Goal: Task Accomplishment & Management: Manage account settings

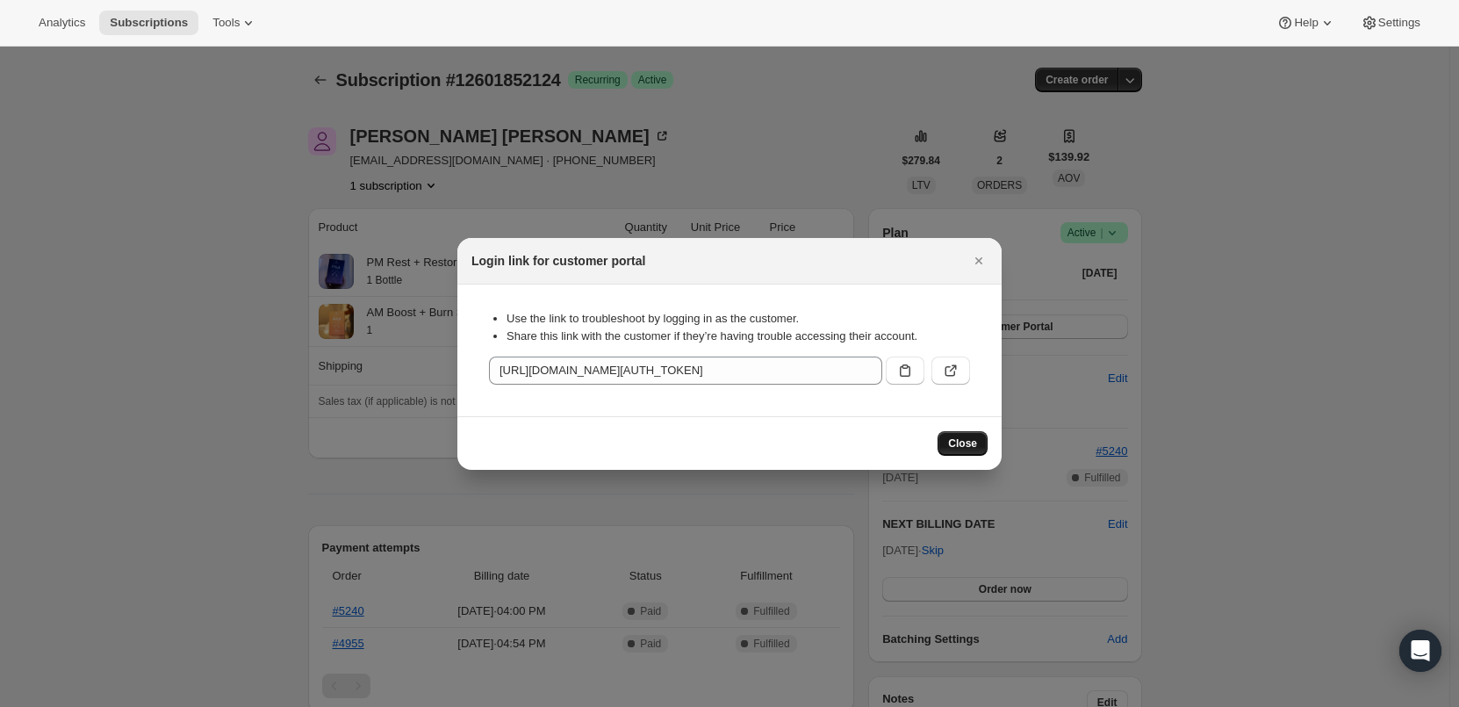
click at [961, 446] on span "Close" at bounding box center [962, 443] width 29 height 14
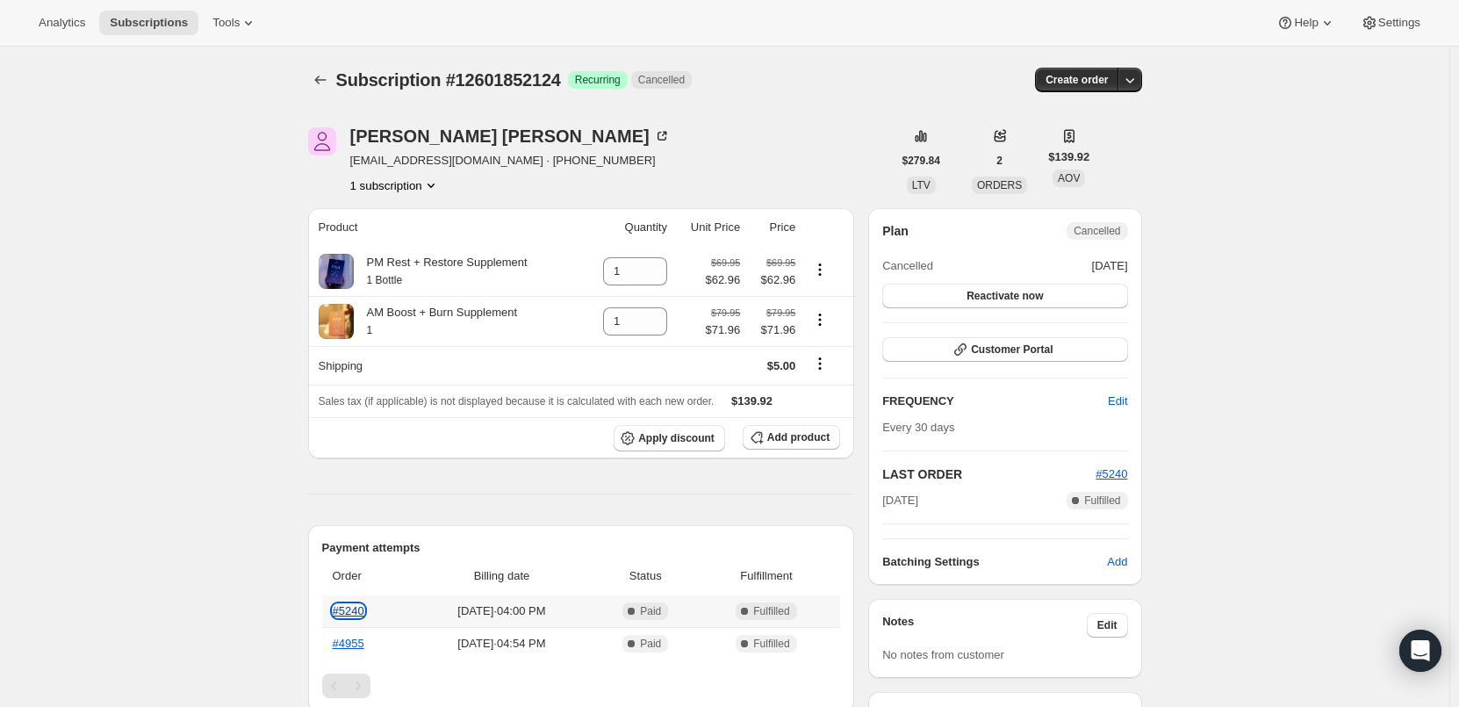
click at [356, 612] on link "#5240" at bounding box center [349, 610] width 32 height 13
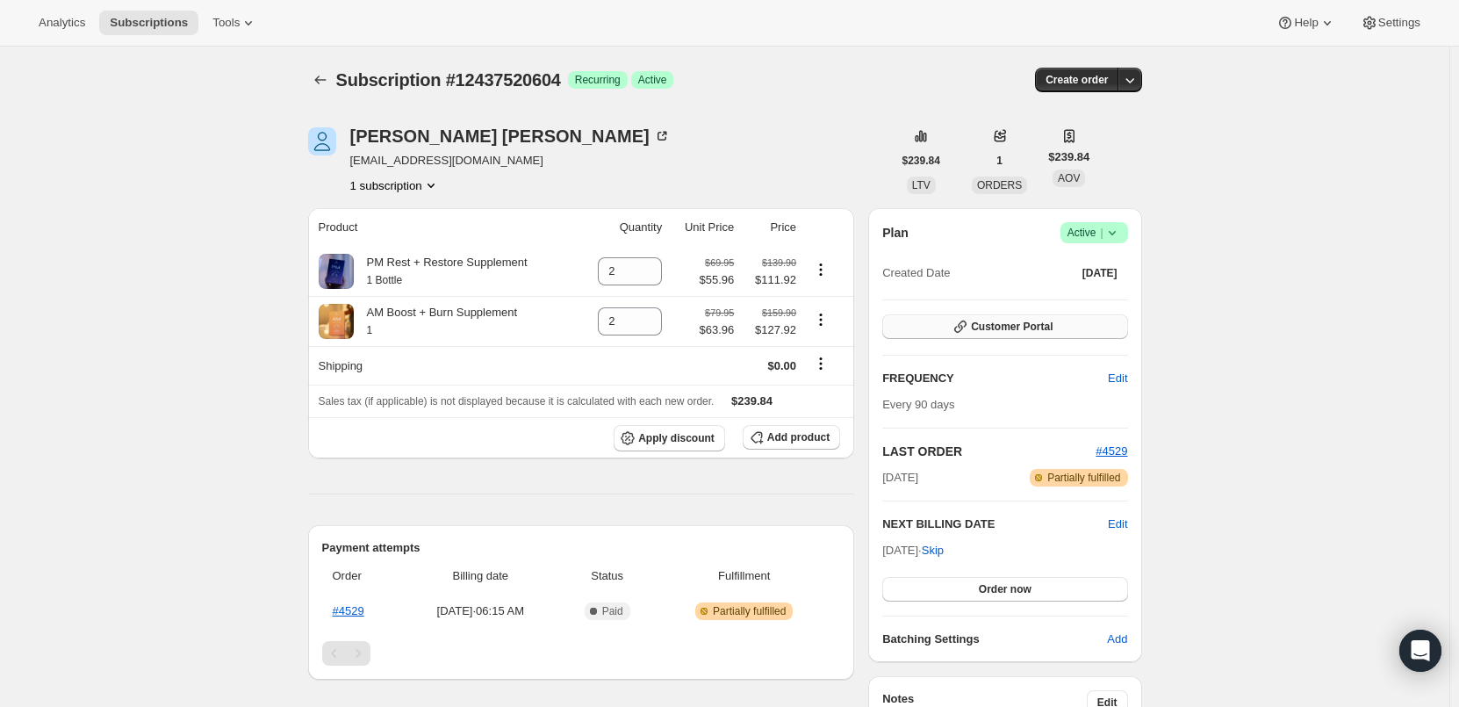
click at [1047, 326] on span "Customer Portal" at bounding box center [1012, 327] width 82 height 14
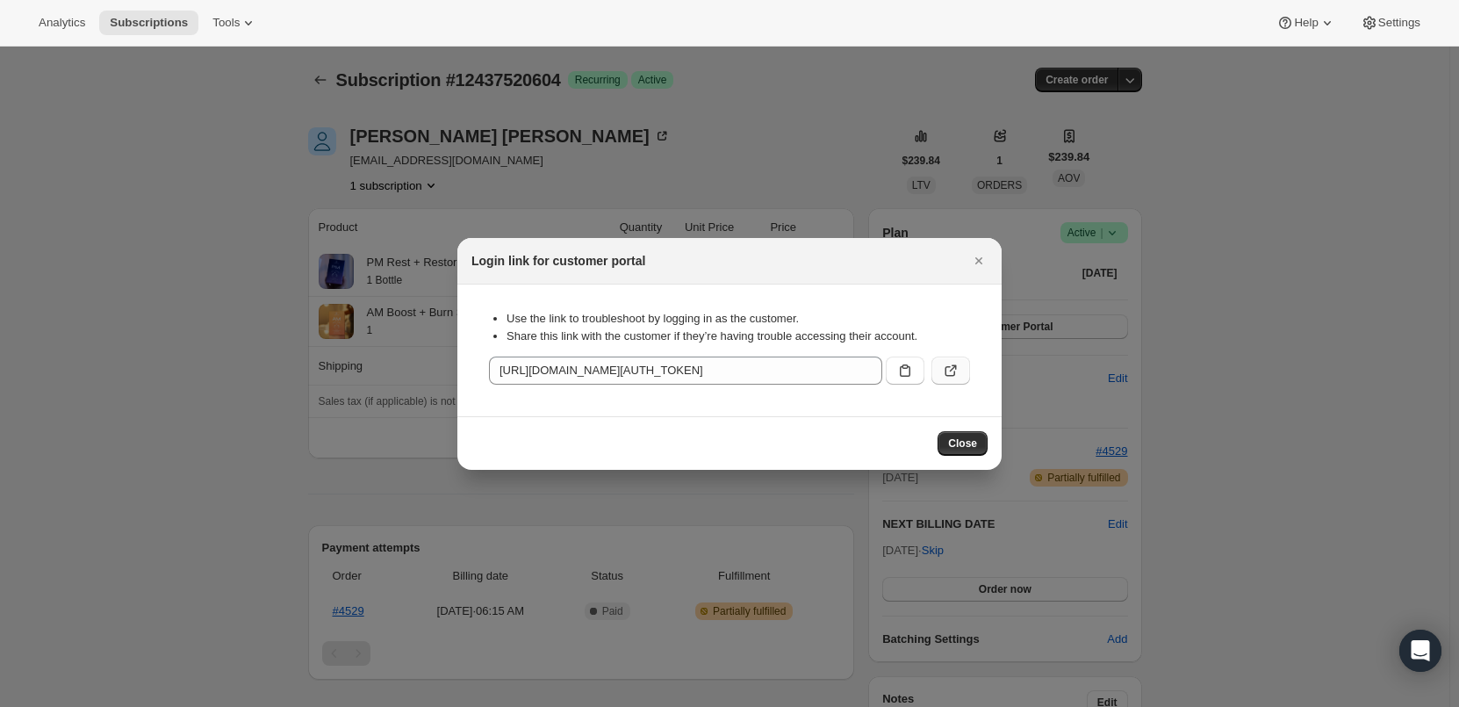
click at [949, 370] on icon ":rc3:" at bounding box center [951, 371] width 18 height 18
click at [954, 375] on icon ":rc3:" at bounding box center [950, 371] width 11 height 11
click at [976, 264] on icon "Close" at bounding box center [979, 261] width 18 height 18
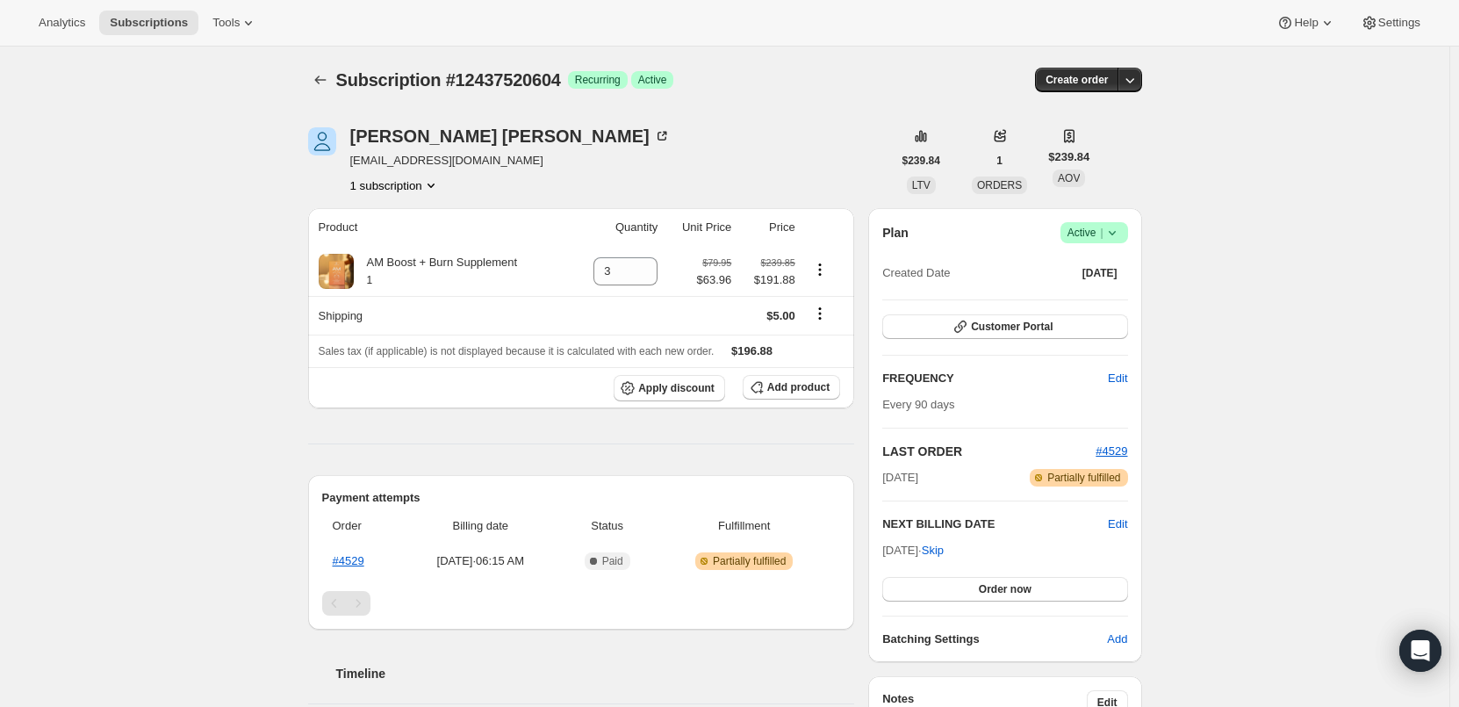
scroll to position [88, 0]
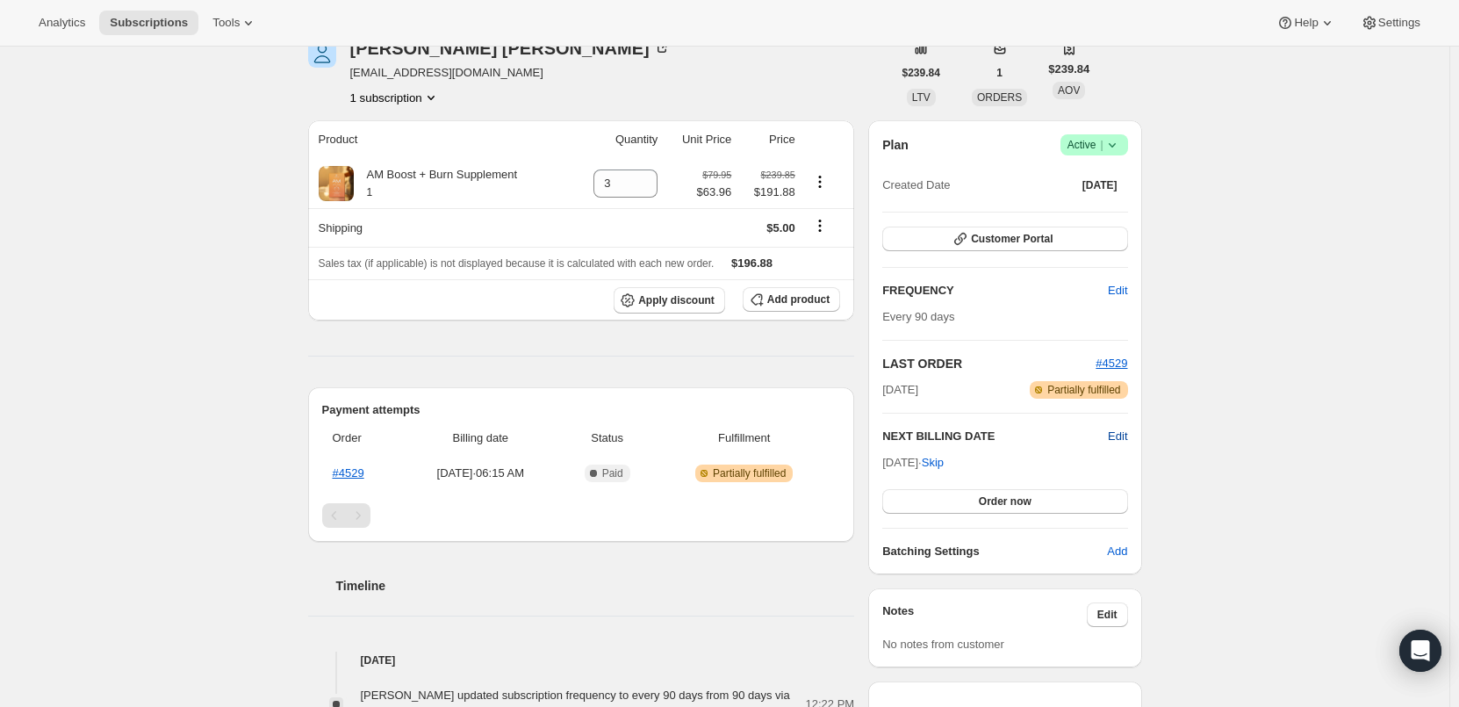
click at [1125, 431] on span "Edit" at bounding box center [1117, 436] width 19 height 18
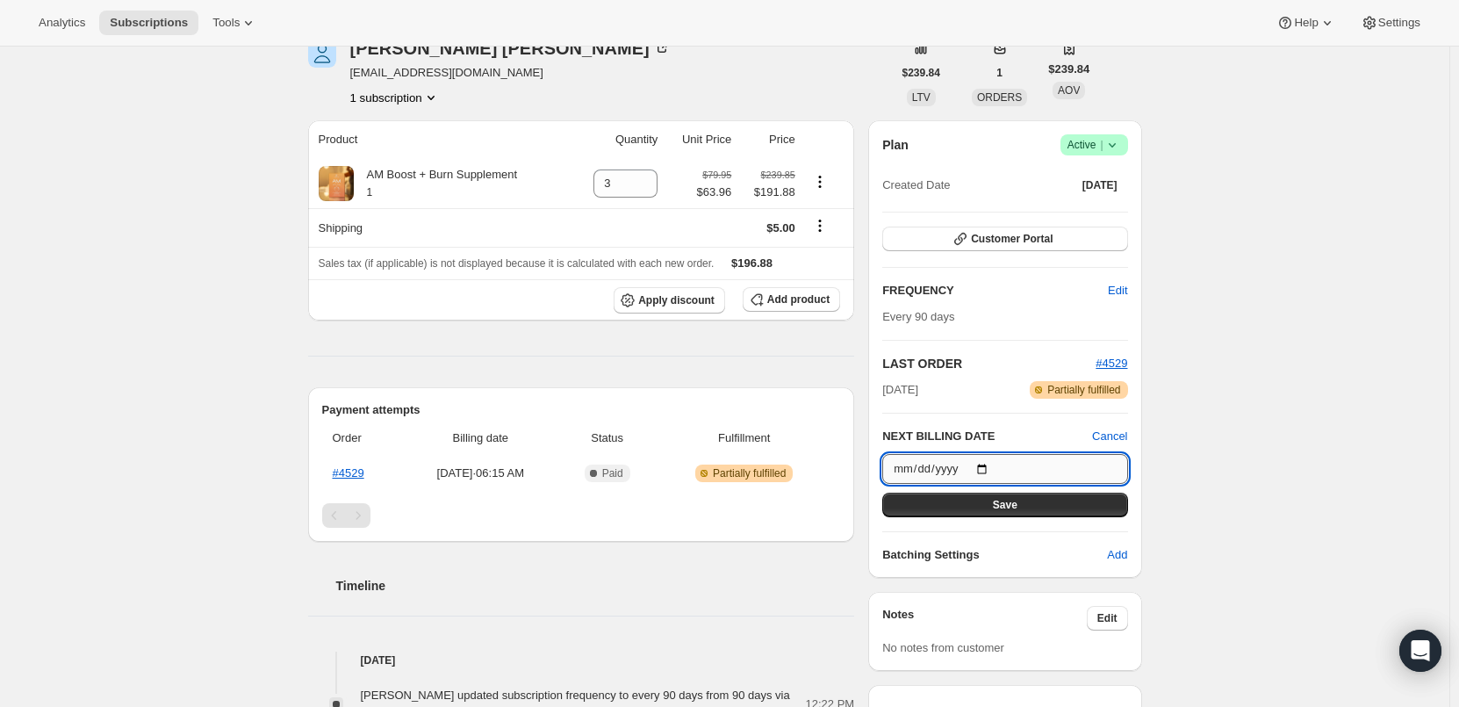
click at [989, 464] on input "2025-10-28" at bounding box center [1004, 469] width 245 height 30
type input "2025-09-28"
click at [1006, 502] on span "Save" at bounding box center [1005, 505] width 25 height 14
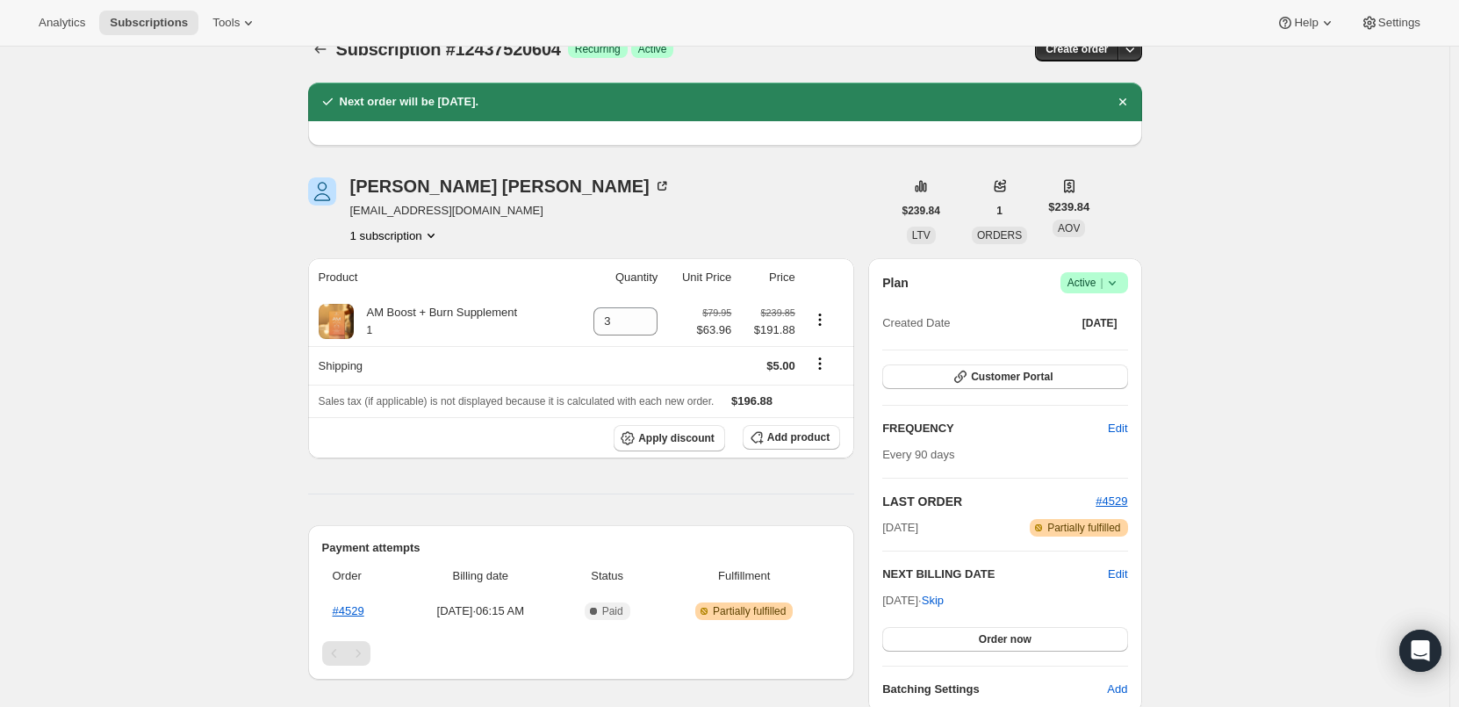
scroll to position [0, 0]
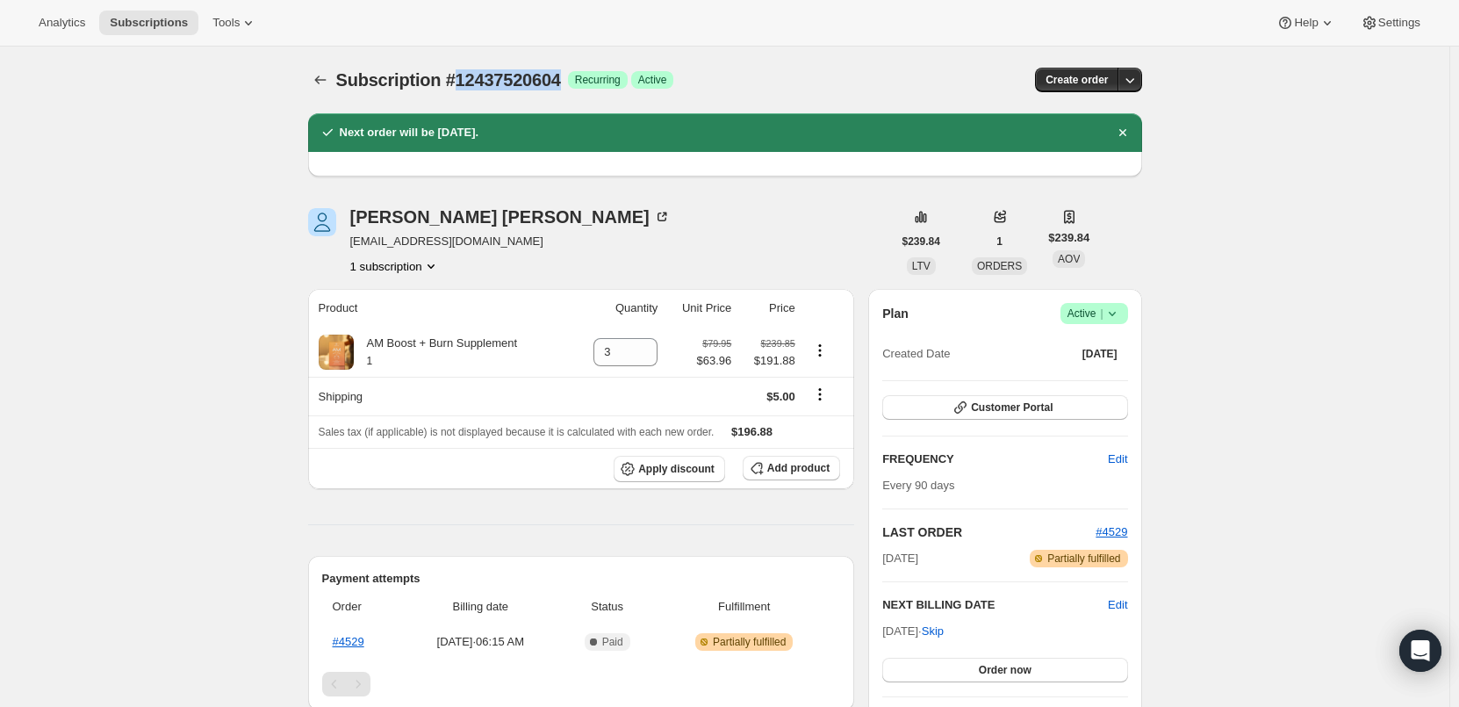
drag, startPoint x: 456, startPoint y: 76, endPoint x: 563, endPoint y: 72, distance: 107.2
click at [561, 72] on span "Subscription #12437520604" at bounding box center [448, 79] width 225 height 19
copy span "12437520604"
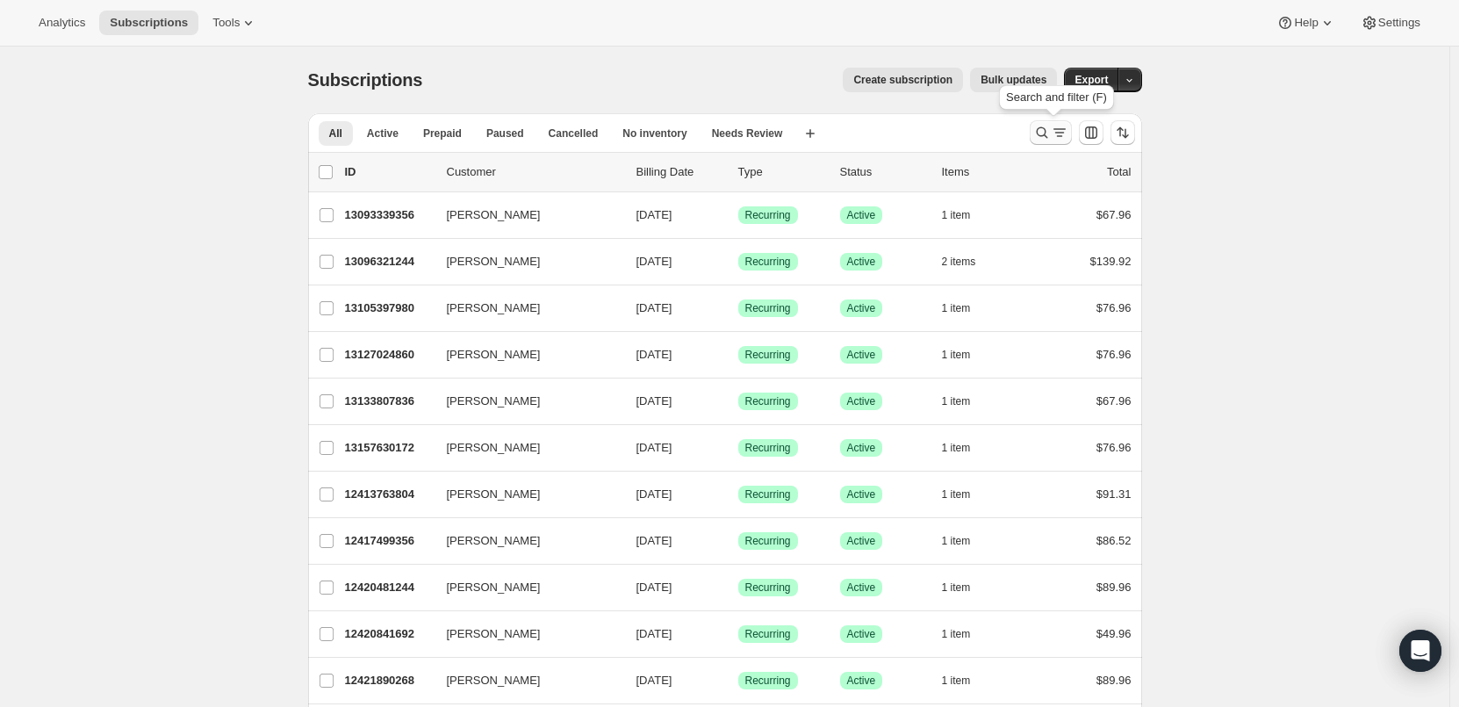
click at [1046, 129] on icon "Search and filter results" at bounding box center [1042, 133] width 18 height 18
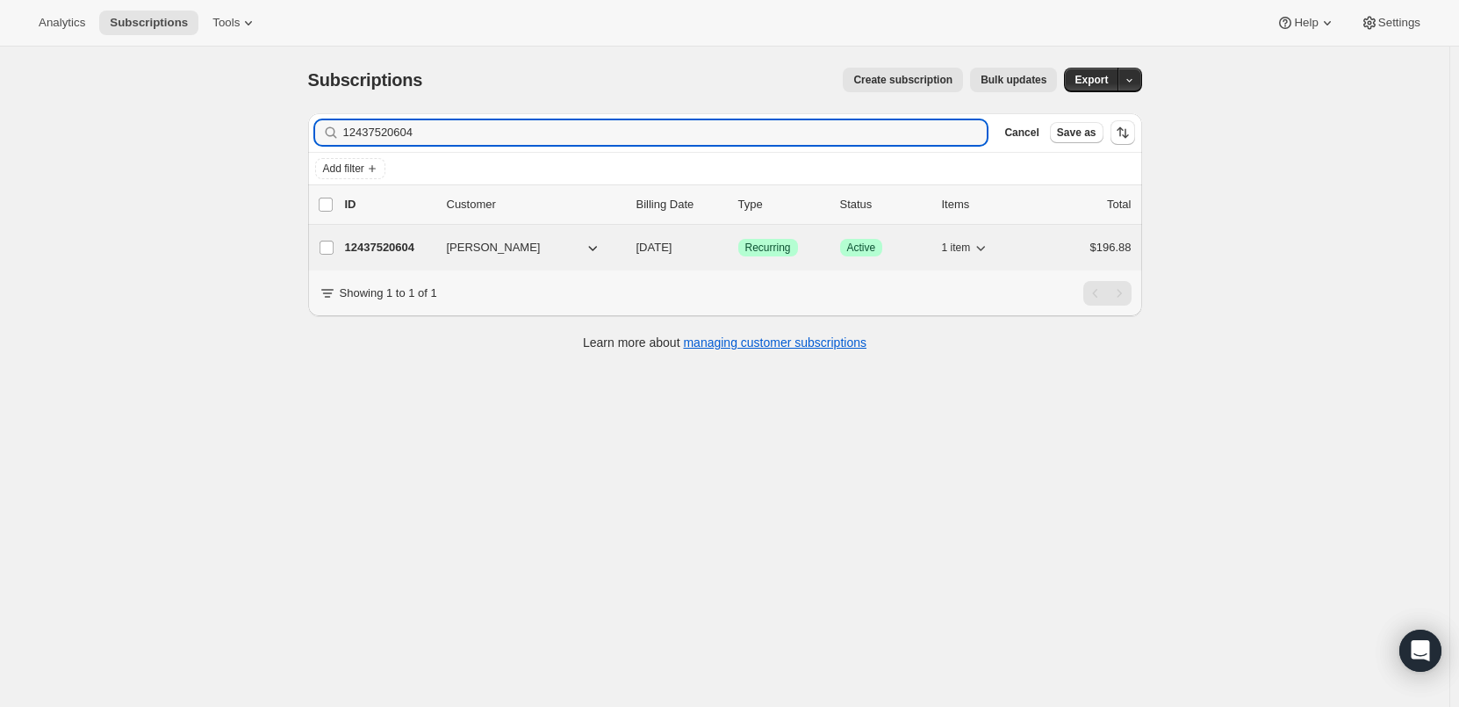
type input "12437520604"
click at [375, 254] on p "12437520604" at bounding box center [389, 248] width 88 height 18
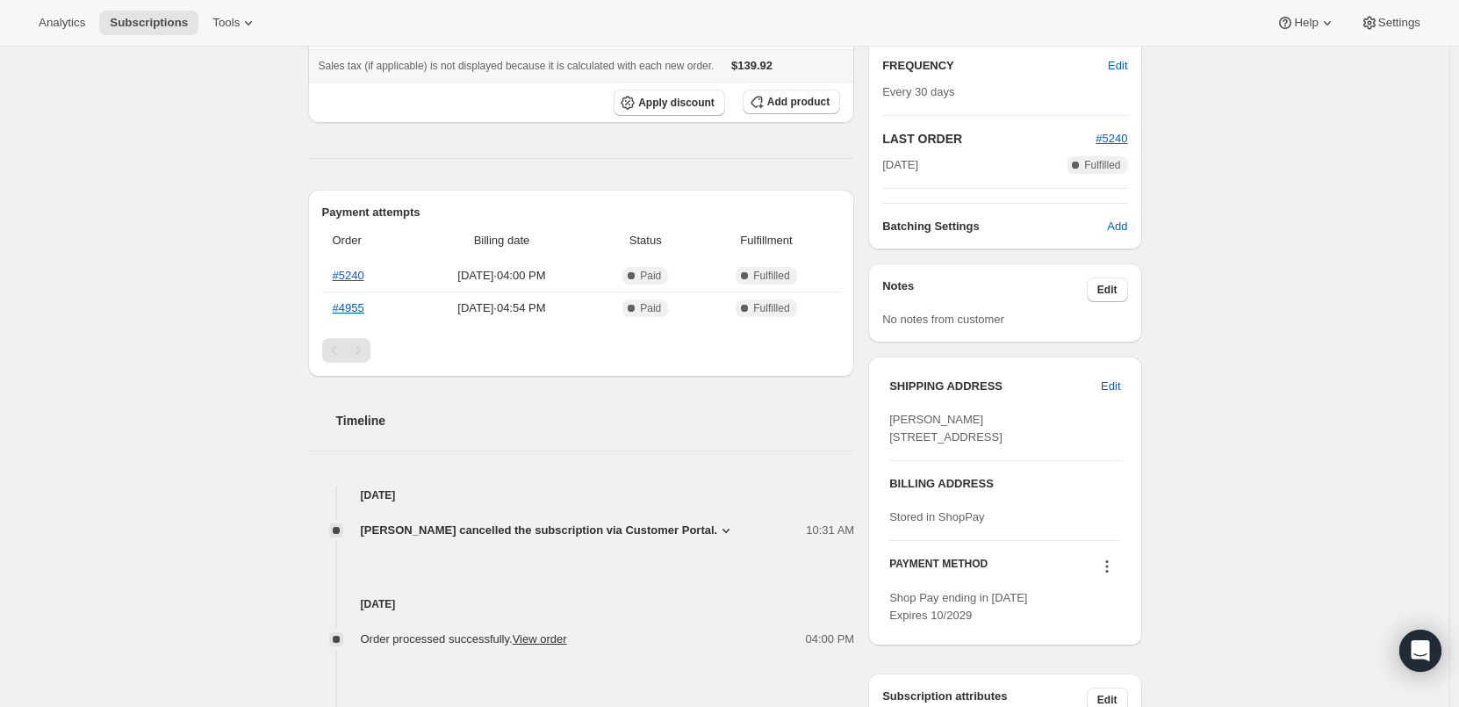
scroll to position [351, 0]
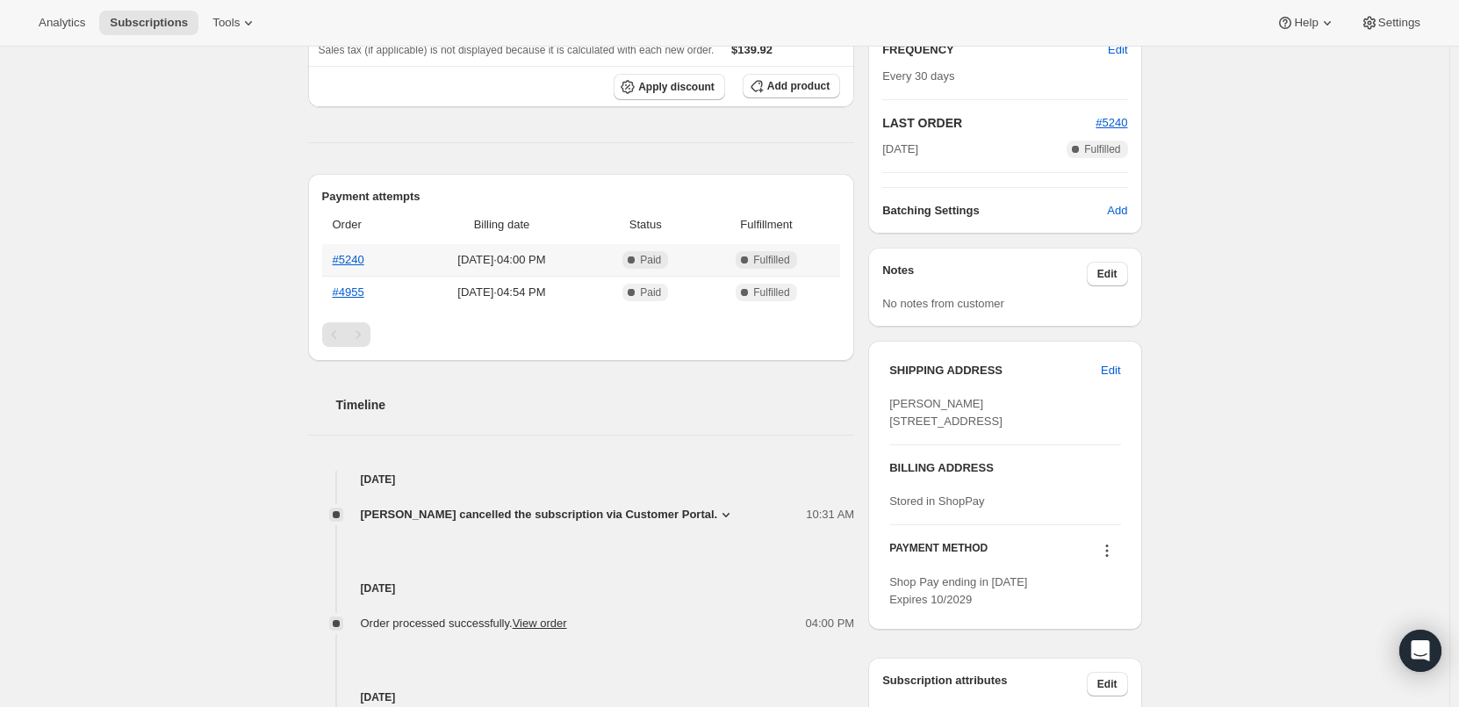
click at [360, 268] on th "#5240" at bounding box center [366, 260] width 89 height 32
click at [360, 263] on link "#5240" at bounding box center [349, 259] width 32 height 13
